Goal: Task Accomplishment & Management: Manage account settings

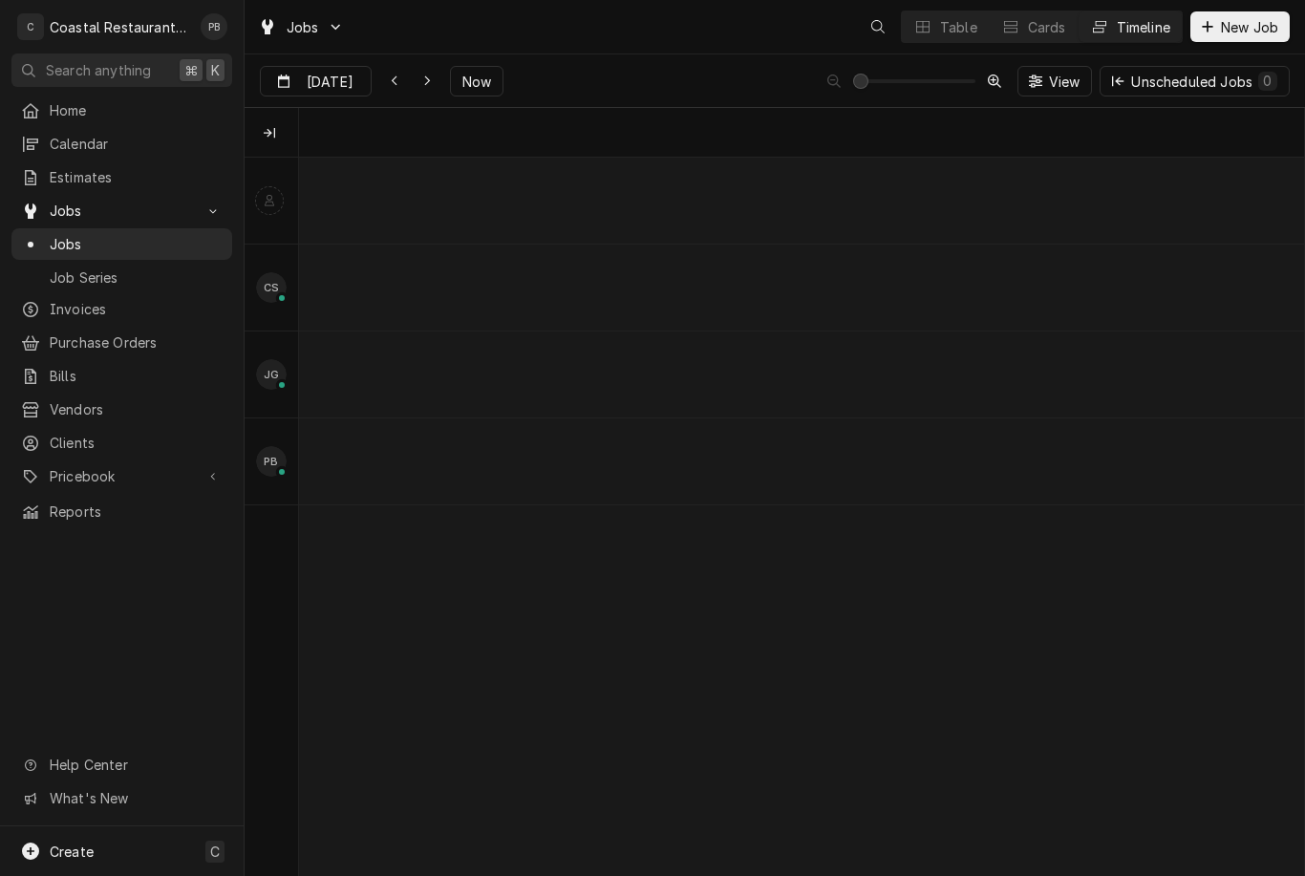
scroll to position [0, 19915]
click at [479, 80] on span "Now" at bounding box center [477, 82] width 36 height 20
type input "Aug 18"
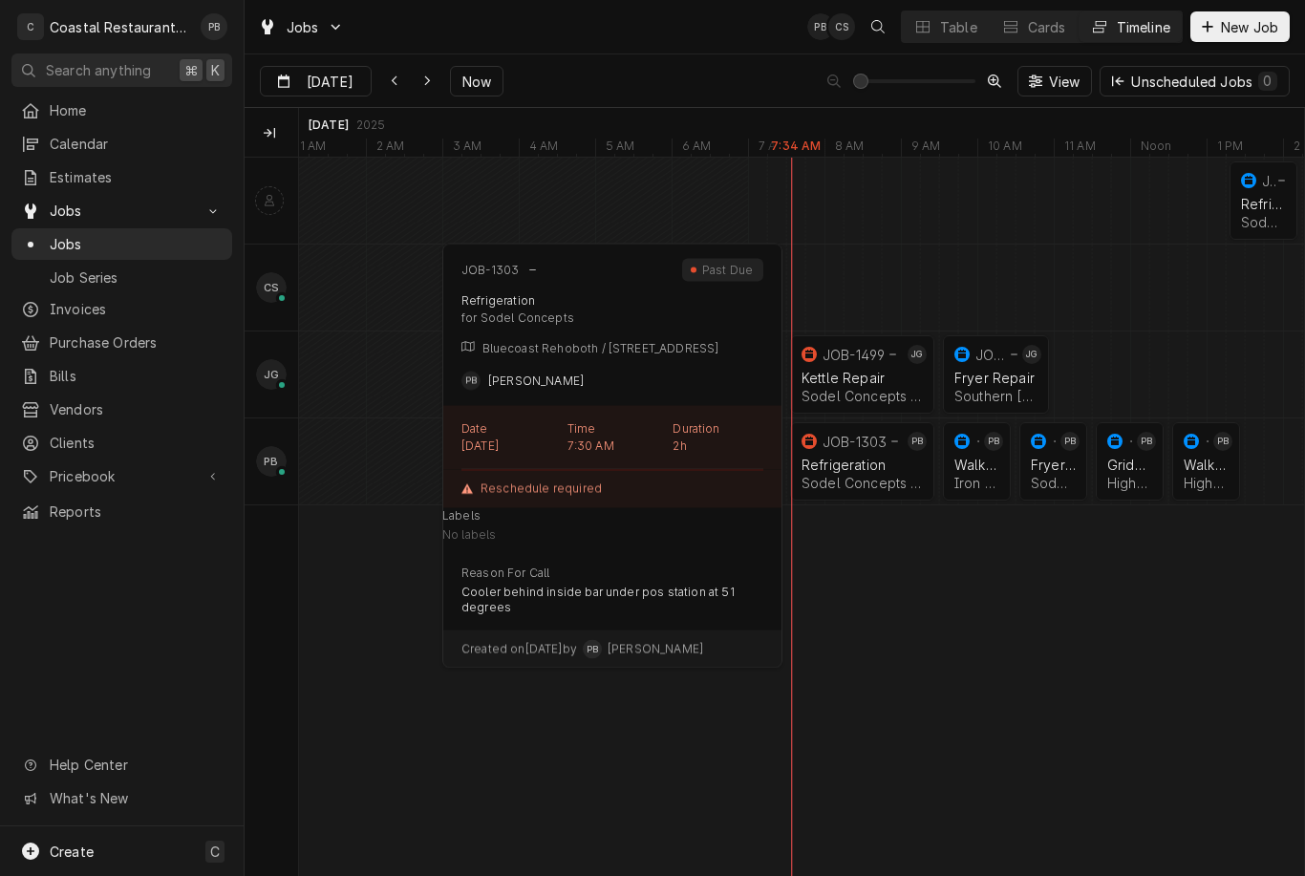
click at [862, 464] on div "Refrigeration" at bounding box center [862, 465] width 121 height 16
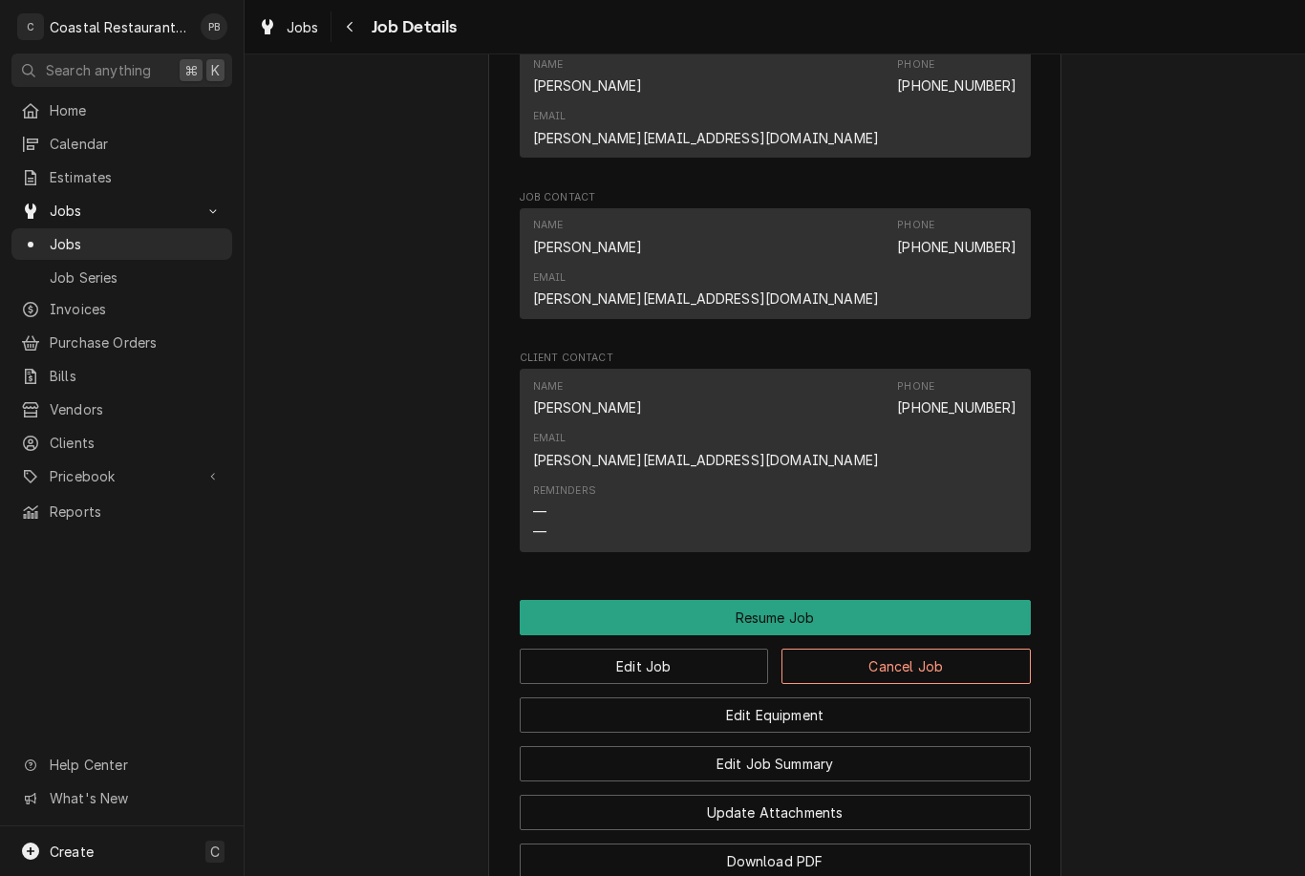
scroll to position [1503, 0]
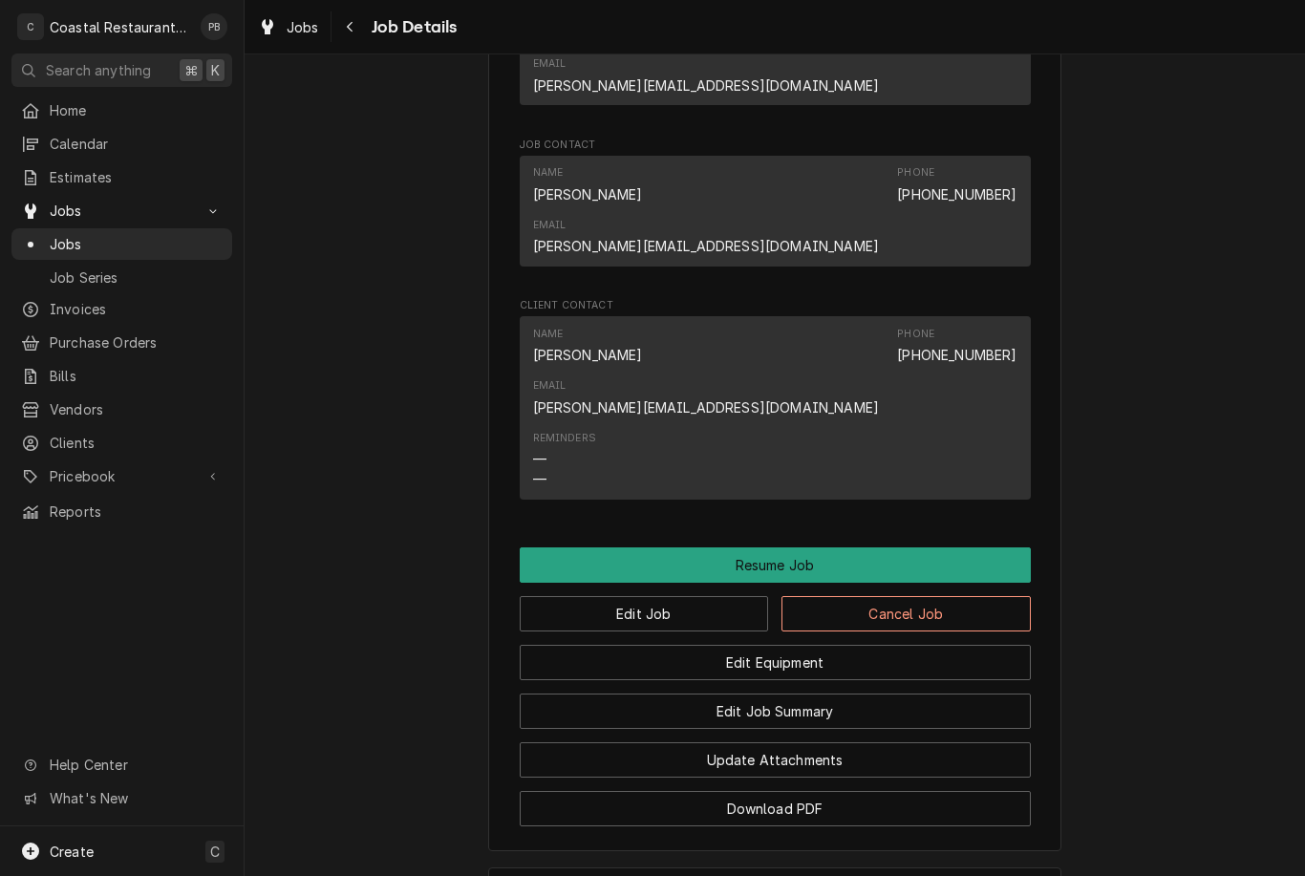
click at [888, 547] on button "Resume Job" at bounding box center [775, 564] width 511 height 35
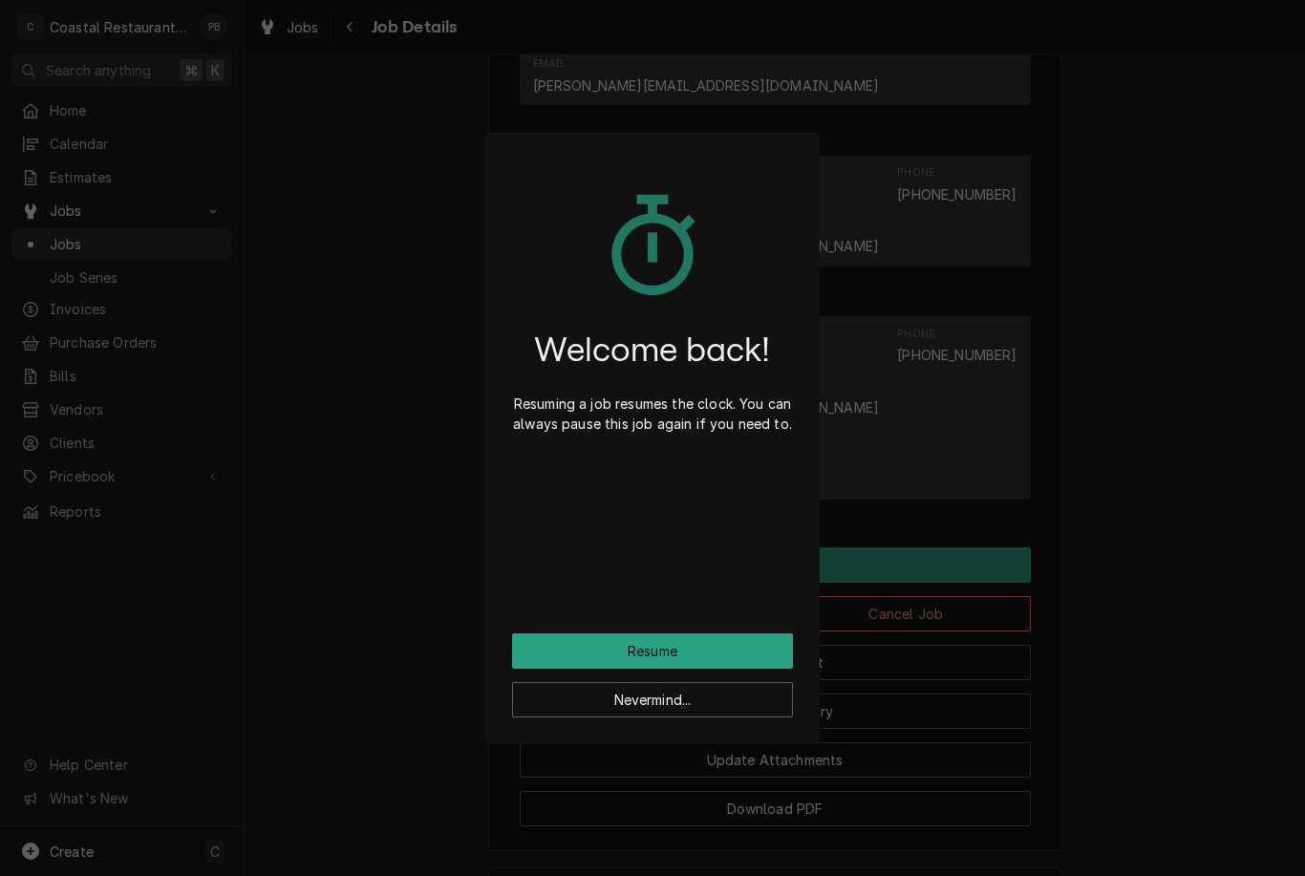
click at [717, 659] on button "Resume" at bounding box center [652, 650] width 281 height 35
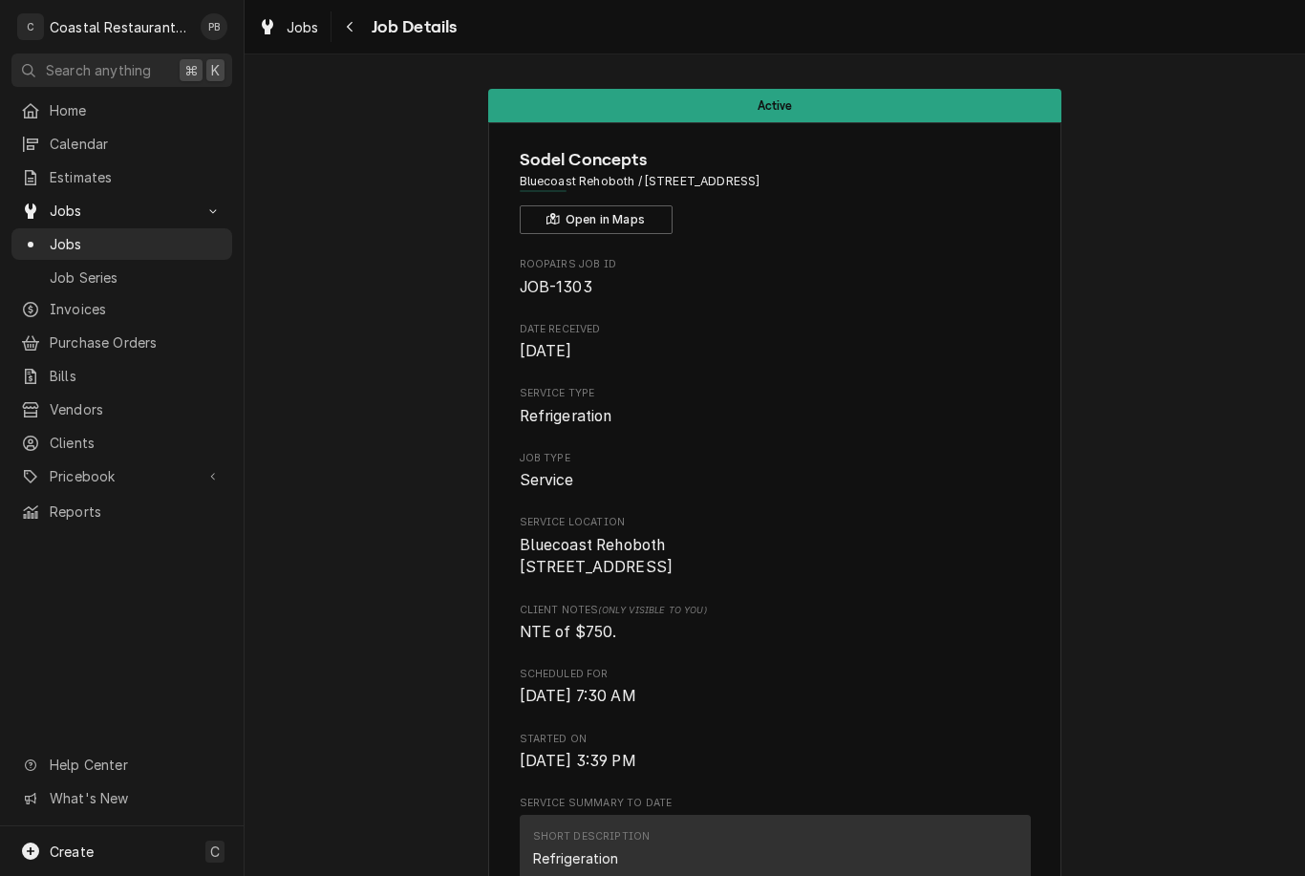
click at [112, 238] on span "Jobs" at bounding box center [136, 244] width 173 height 20
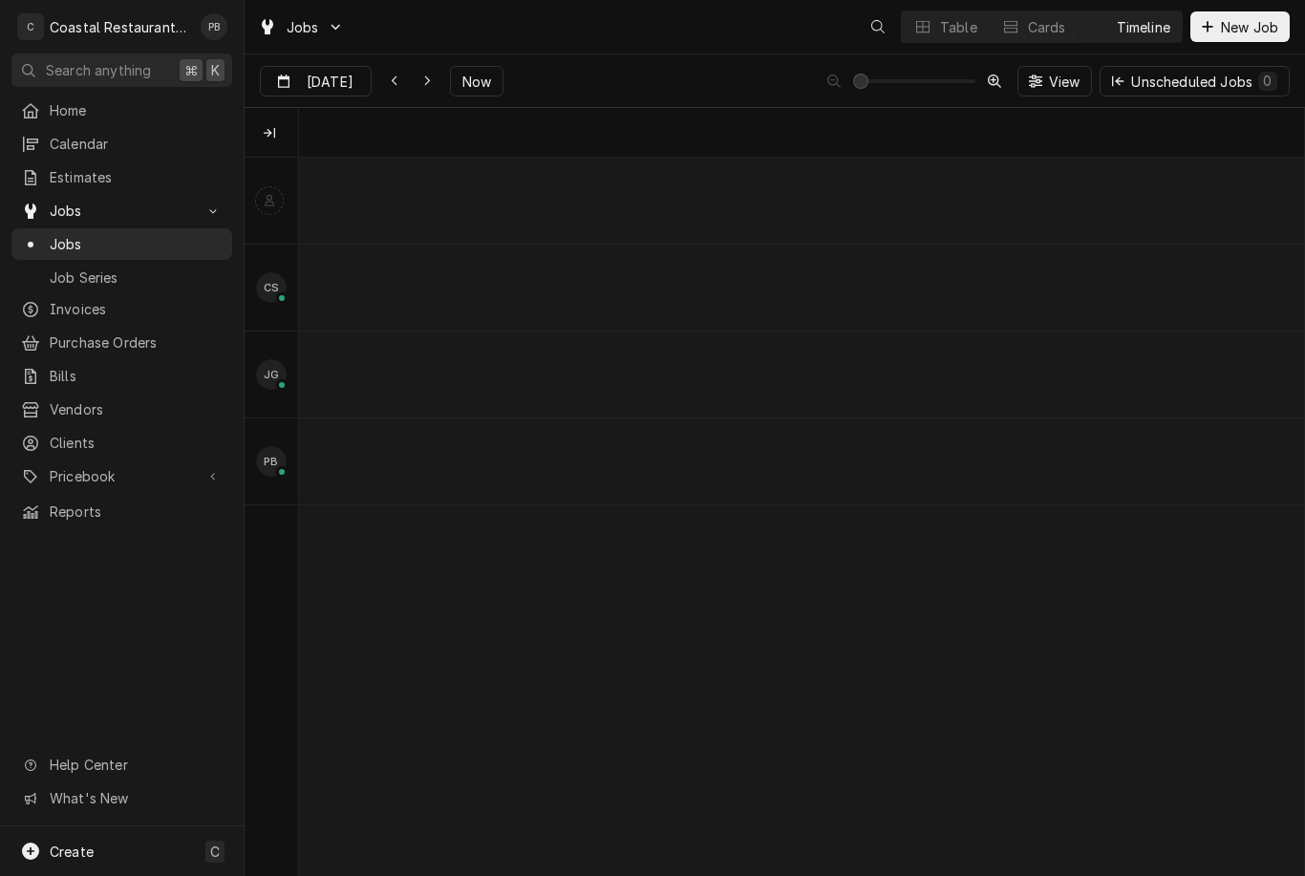
scroll to position [0, 19900]
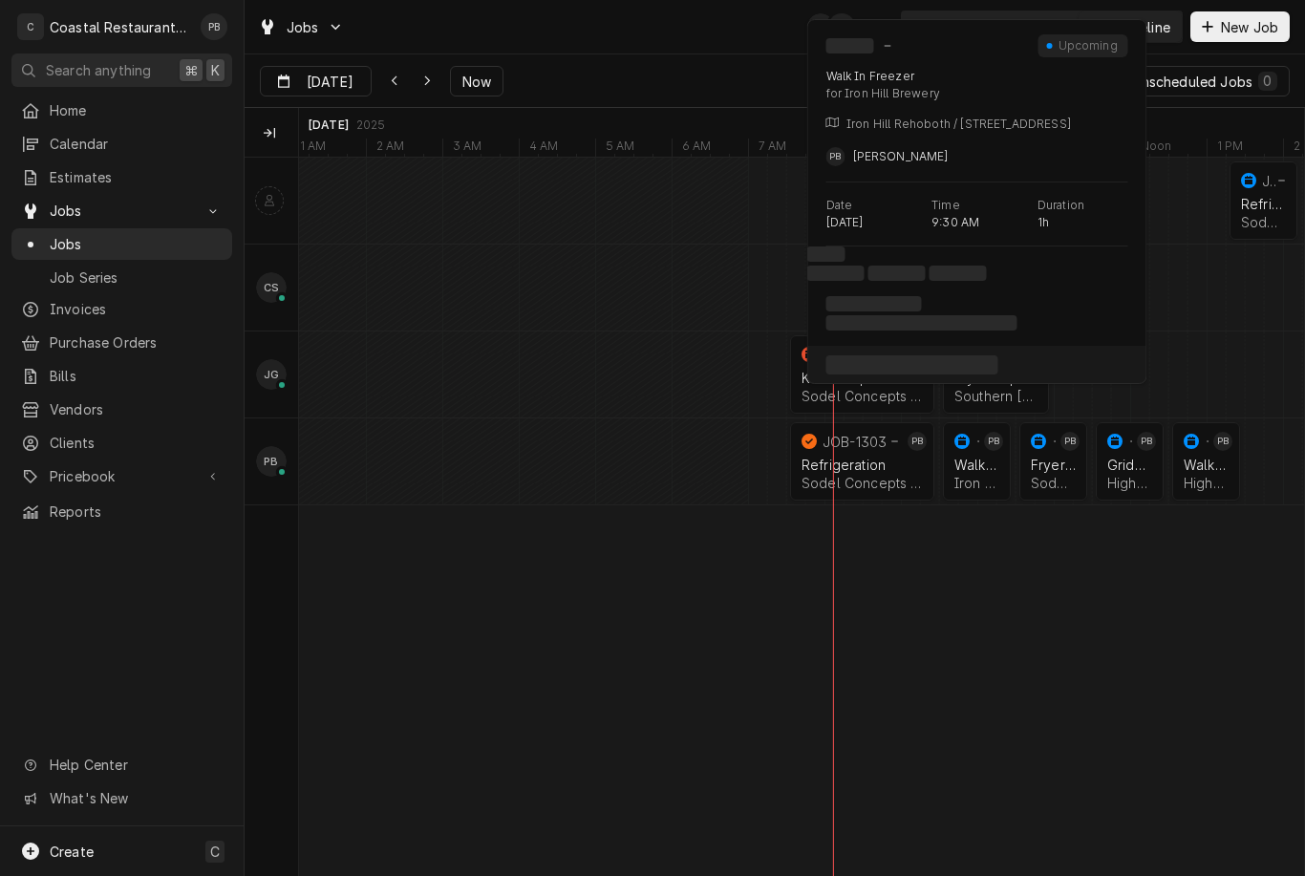
click at [980, 459] on div "Walk In Freezer" at bounding box center [976, 465] width 45 height 16
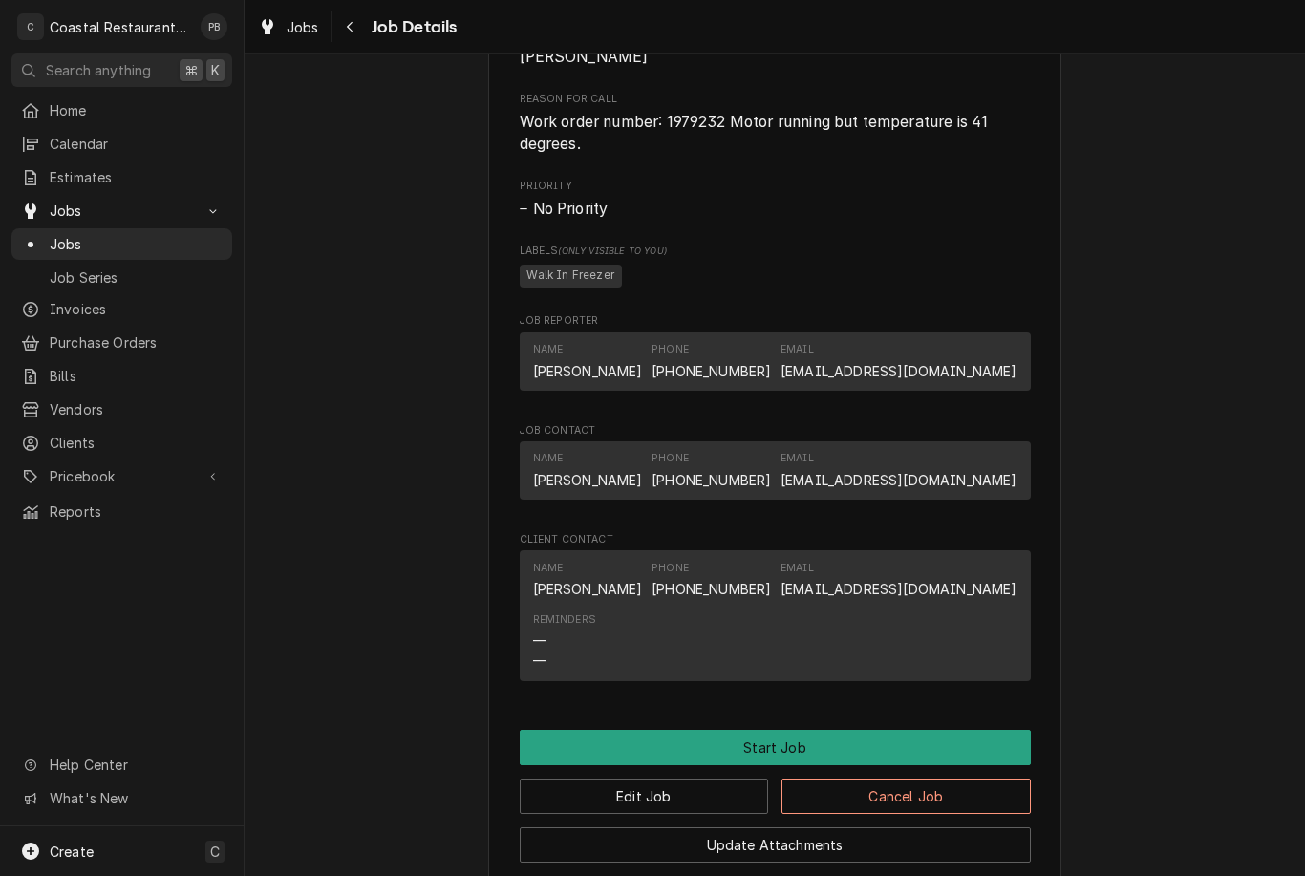
scroll to position [927, 0]
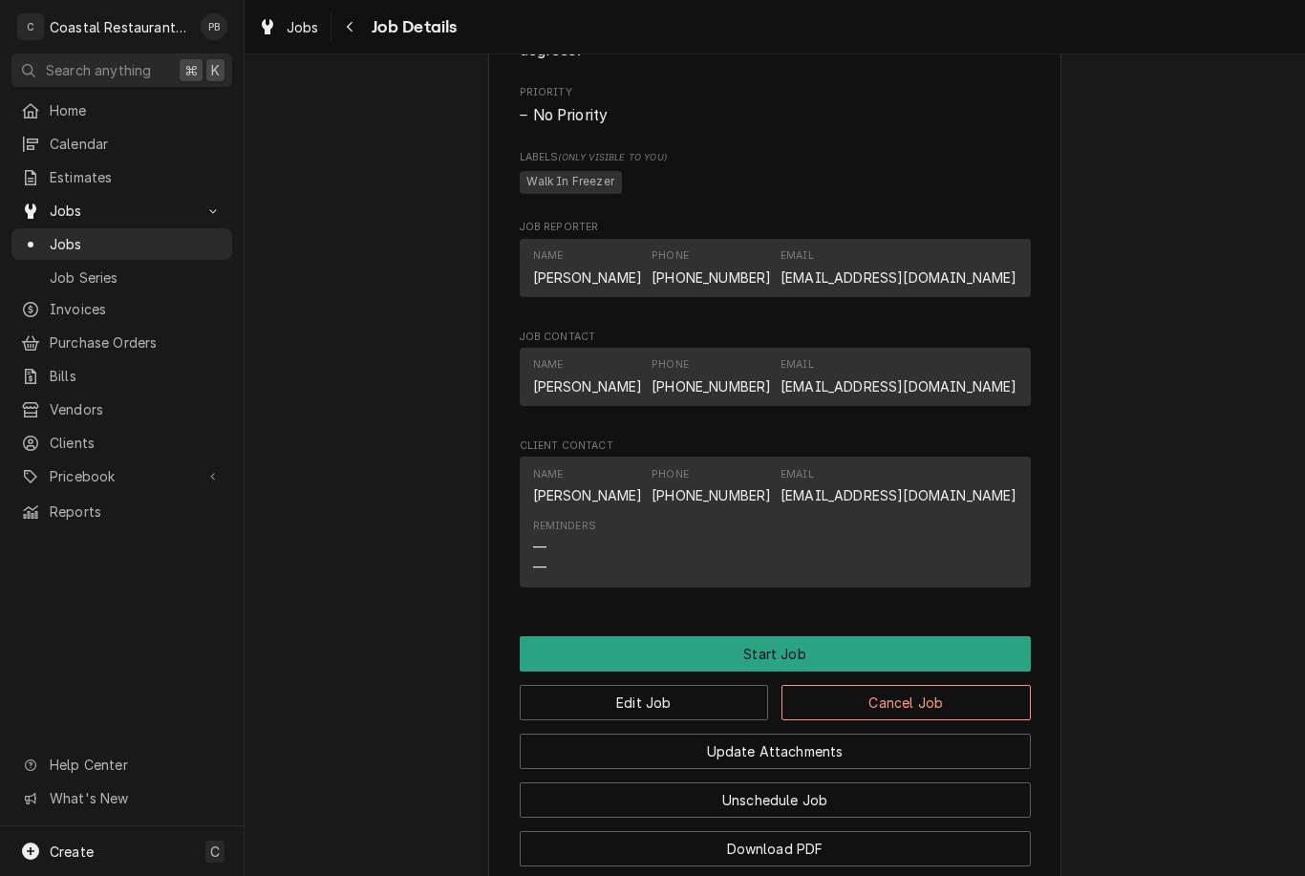
click at [906, 650] on button "Start Job" at bounding box center [775, 653] width 511 height 35
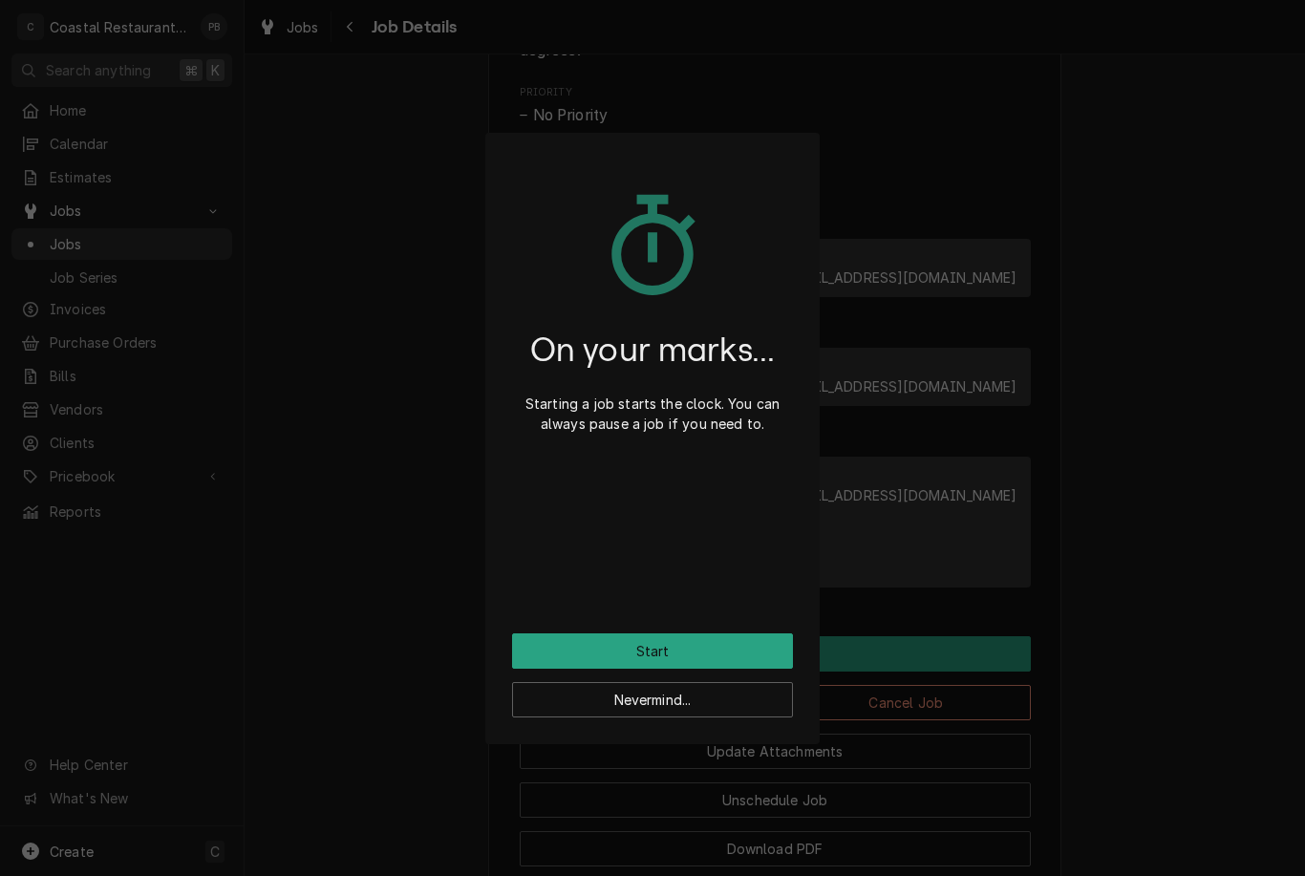
click at [738, 653] on button "Start" at bounding box center [652, 650] width 281 height 35
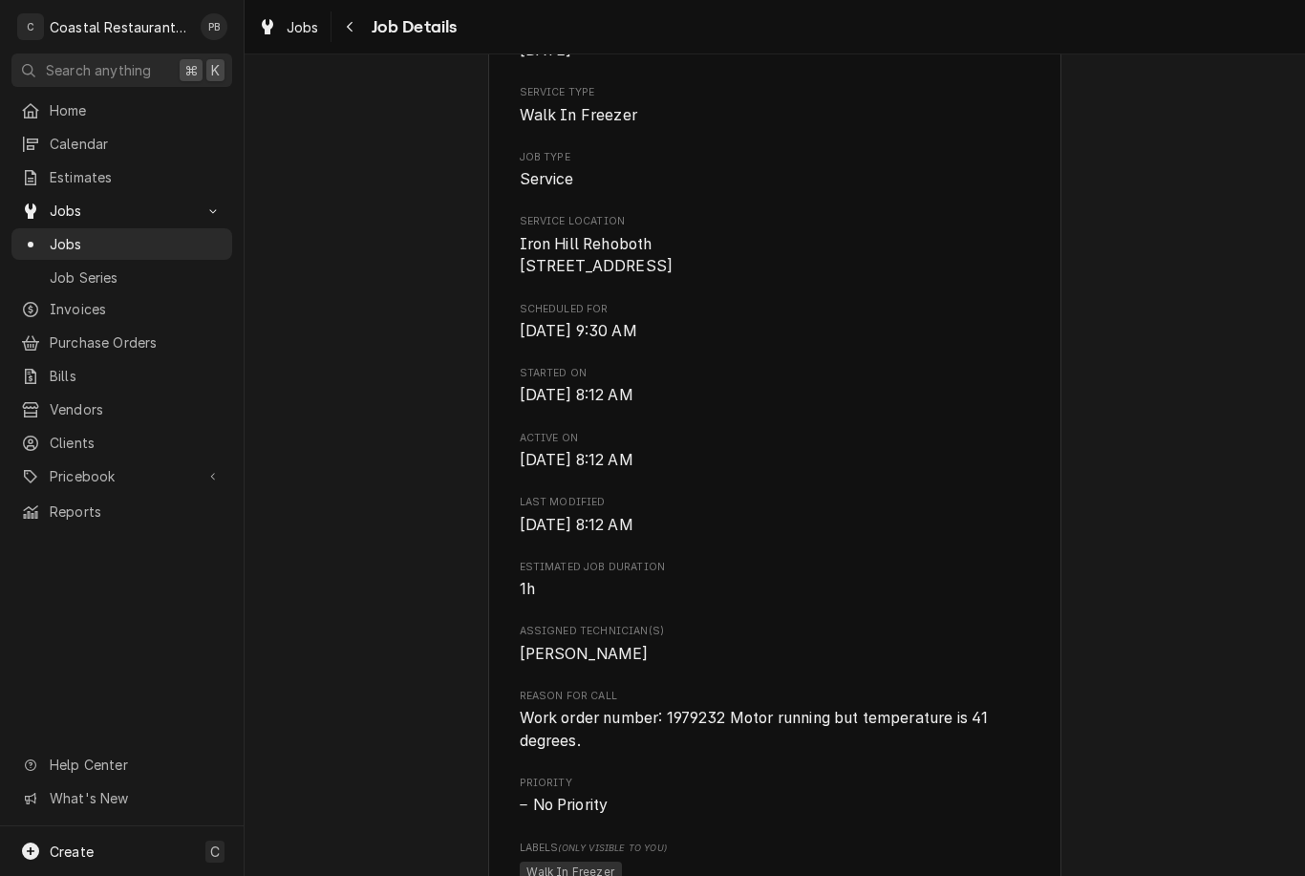
scroll to position [302, 0]
